Goal: Task Accomplishment & Management: Use online tool/utility

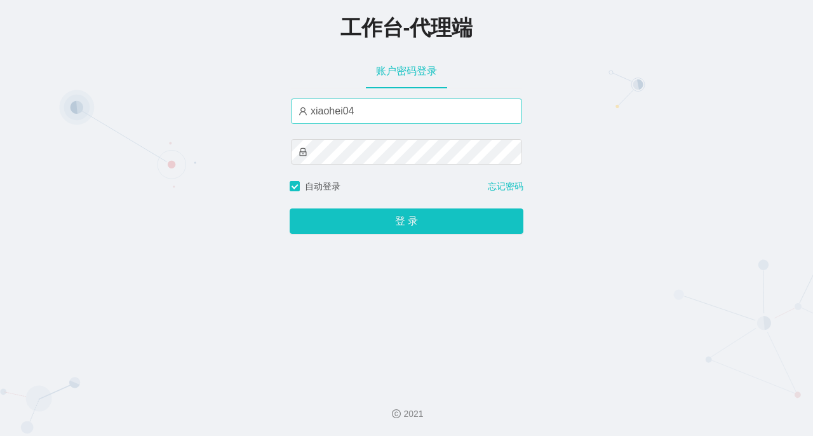
click at [371, 117] on input "xiaohei04" at bounding box center [406, 111] width 231 height 25
type input "x"
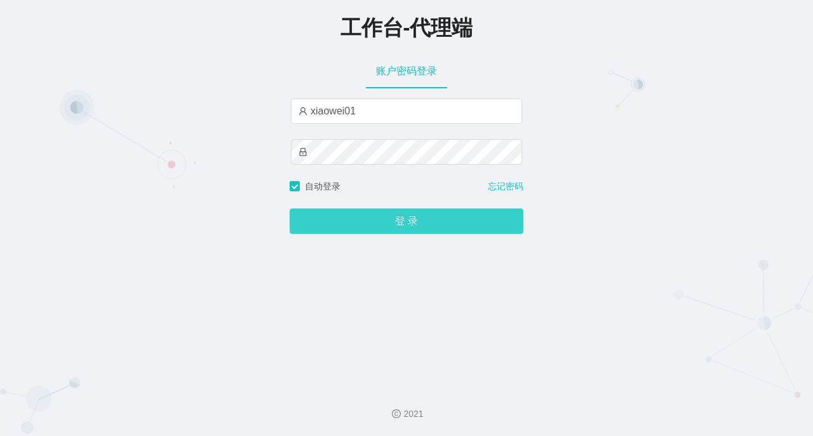
type input "xiaowei01"
click at [395, 221] on button "登 录" at bounding box center [407, 220] width 234 height 25
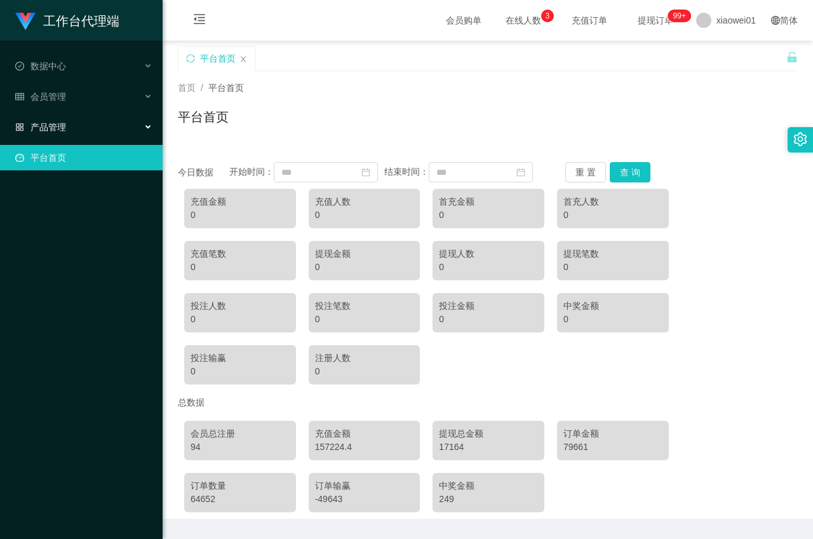
click at [53, 128] on span "产品管理" at bounding box center [40, 127] width 51 height 10
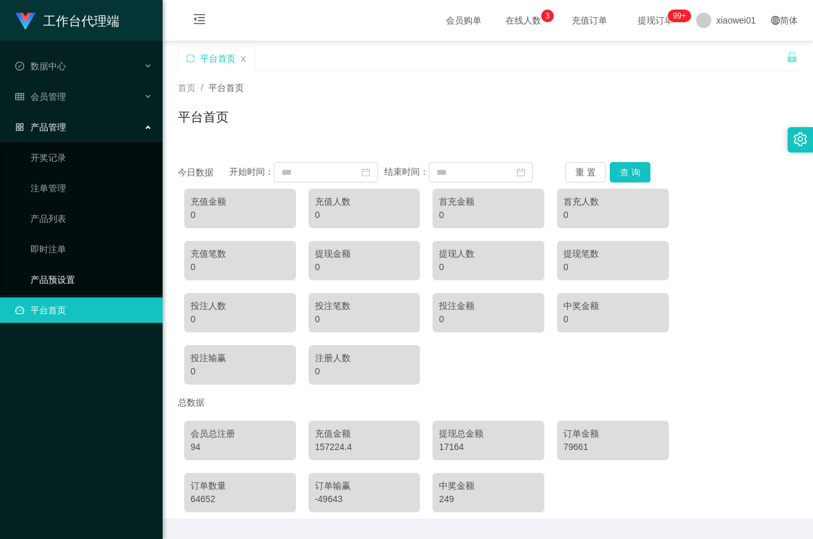
click at [45, 269] on link "产品预设置" at bounding box center [92, 279] width 122 height 25
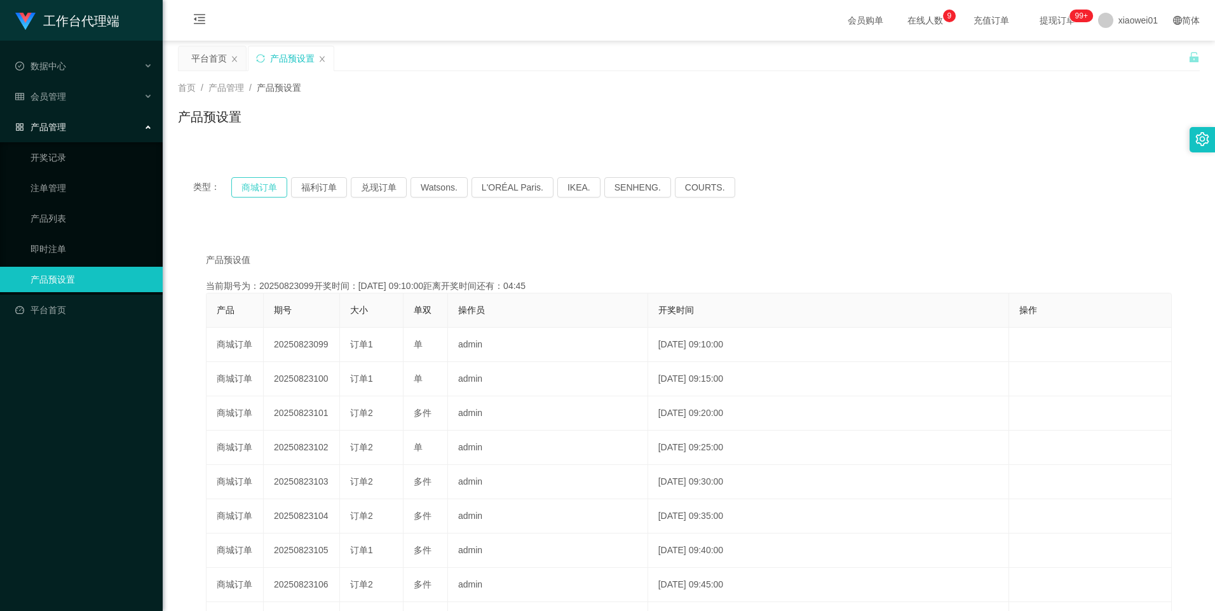
click at [269, 187] on button "商城订单" at bounding box center [259, 187] width 56 height 20
type button "k3wph"
